Goal: Check status: Check status

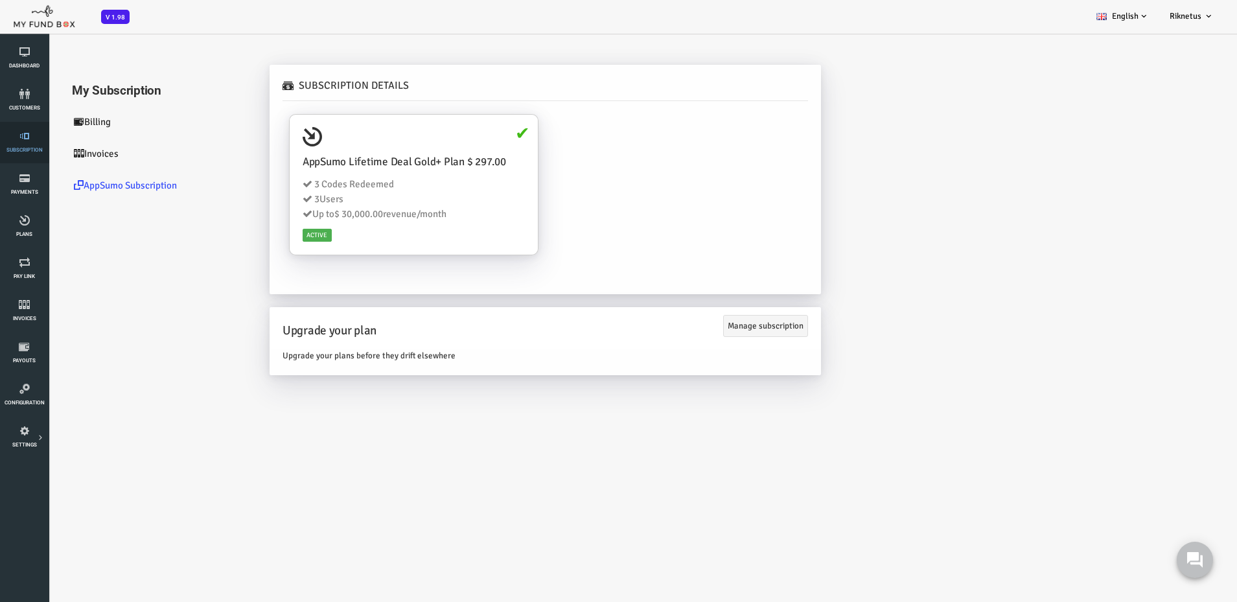
click at [29, 140] on icon at bounding box center [24, 136] width 41 height 10
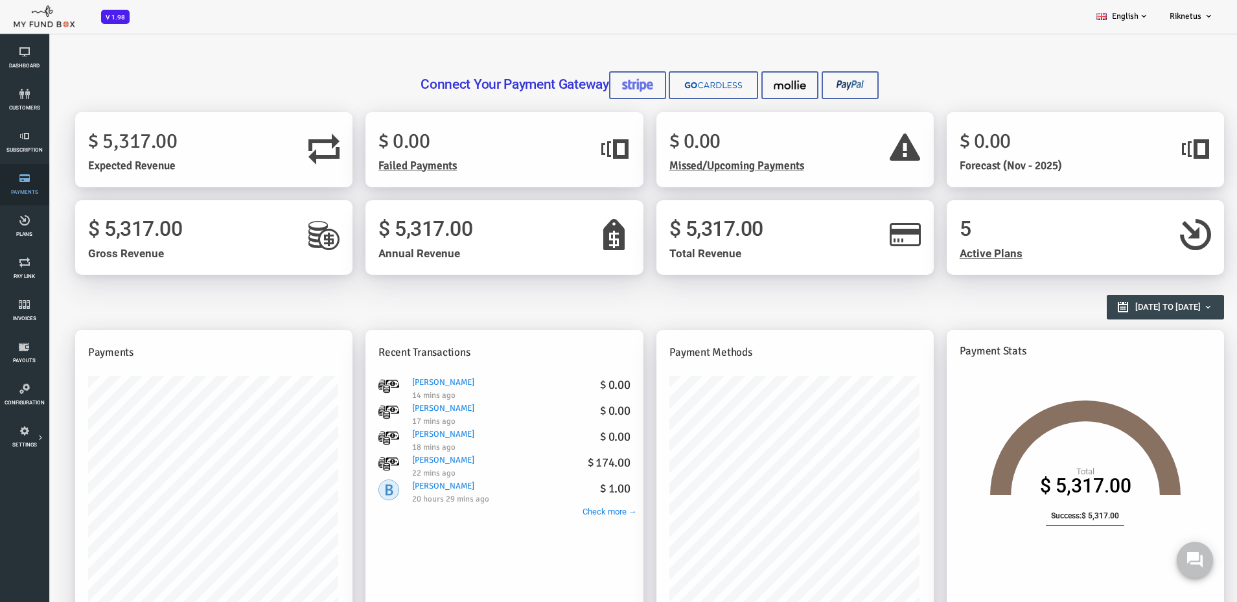
click at [32, 179] on icon at bounding box center [24, 178] width 41 height 10
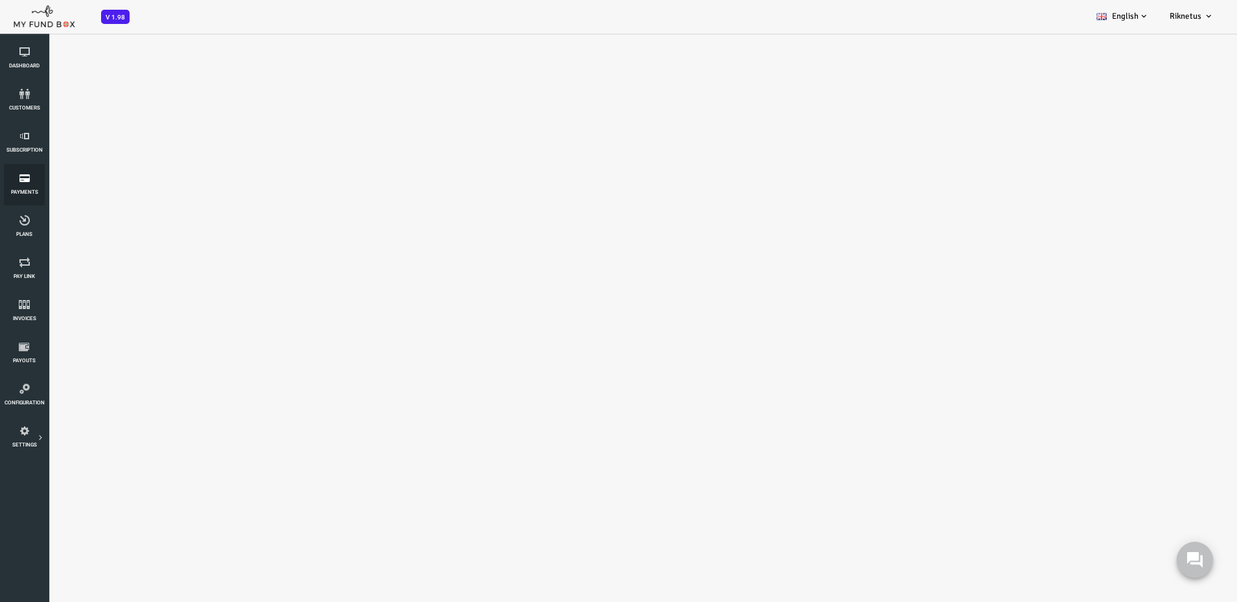
select select "100"
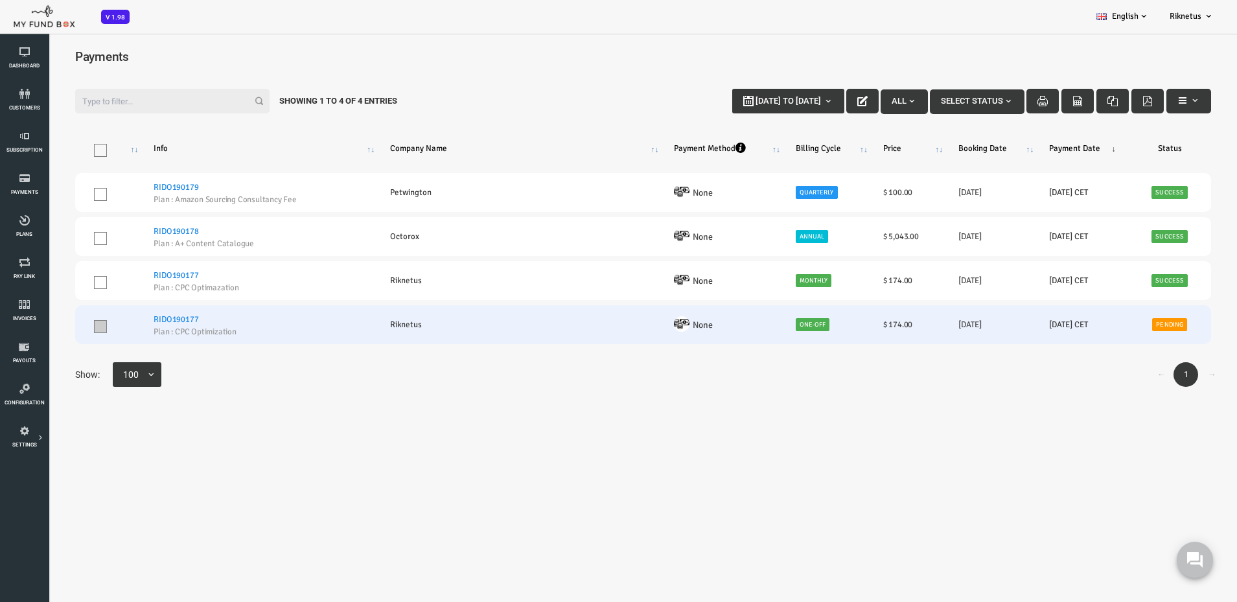
click at [52, 328] on span at bounding box center [51, 326] width 13 height 13
click at [67, 323] on input "checkbox" at bounding box center [67, 323] width 0 height 0
click at [51, 326] on span at bounding box center [51, 326] width 13 height 13
click at [67, 323] on input "checkbox" at bounding box center [67, 323] width 0 height 0
click at [51, 326] on span at bounding box center [51, 326] width 13 height 13
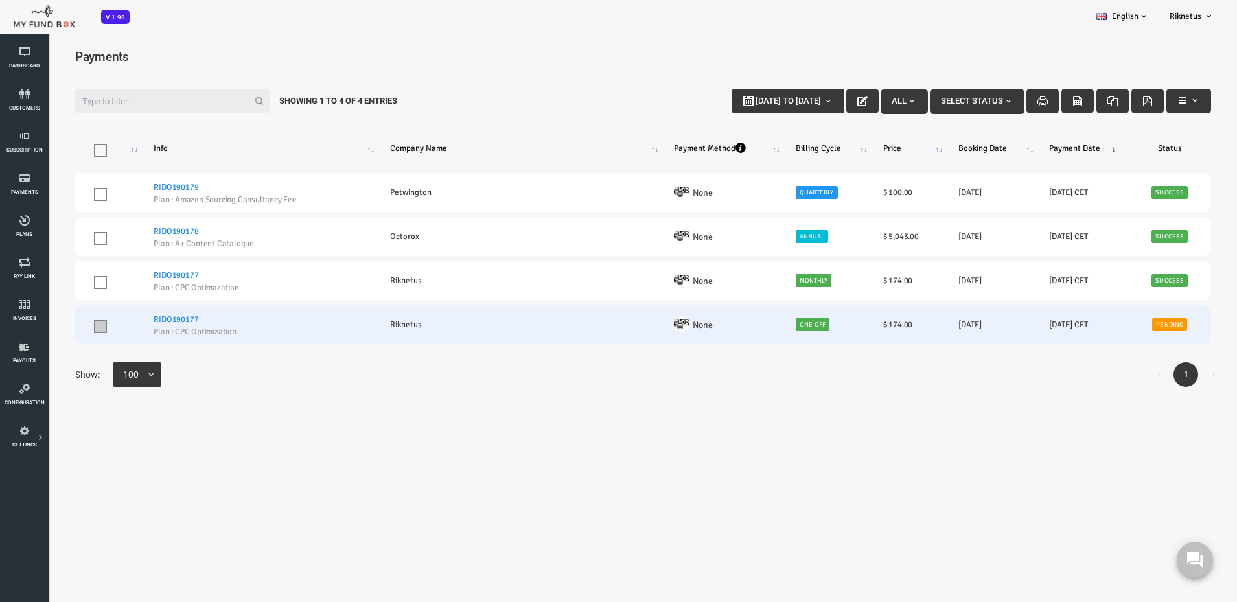
click at [67, 323] on input "checkbox" at bounding box center [67, 323] width 0 height 0
